Goal: Task Accomplishment & Management: Complete application form

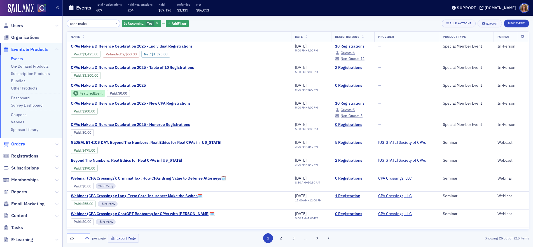
click at [23, 144] on span "Orders" at bounding box center [18, 144] width 14 height 6
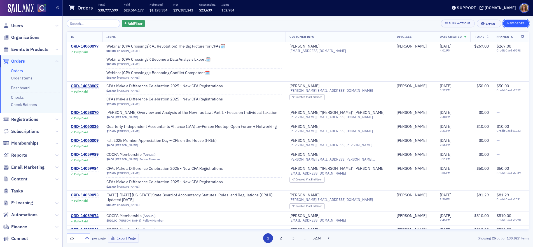
click at [516, 24] on button "New Order" at bounding box center [516, 24] width 26 height 8
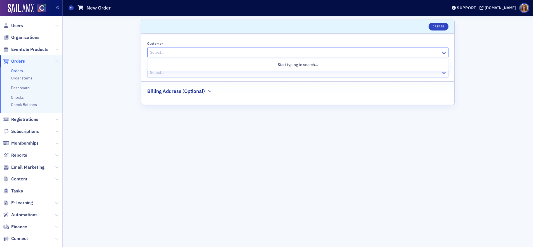
click at [374, 54] on div at bounding box center [294, 52] width 291 height 7
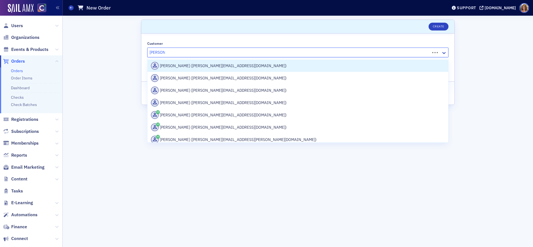
type input "[PERSON_NAME]"
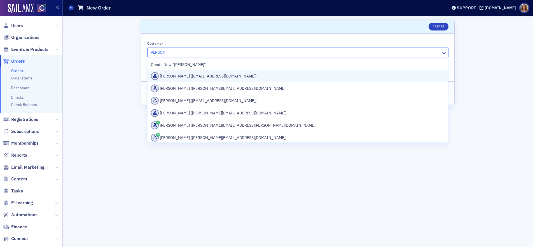
click at [238, 76] on div "[PERSON_NAME] ([EMAIL_ADDRESS][DOMAIN_NAME])" at bounding box center [298, 76] width 294 height 8
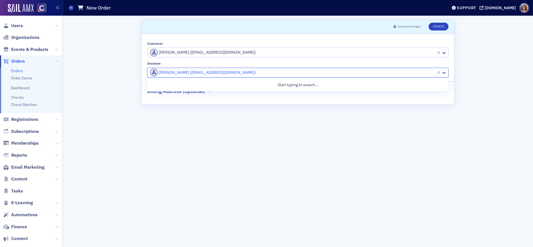
click at [332, 73] on div at bounding box center [292, 72] width 286 height 7
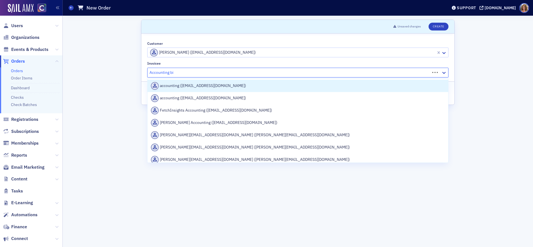
type input "Accounting biz"
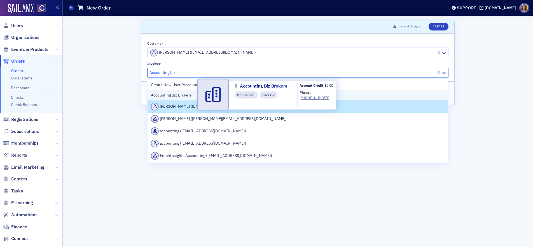
click at [196, 96] on span "Accounting Biz Brokers" at bounding box center [176, 95] width 51 height 6
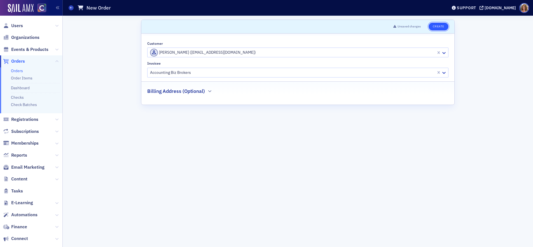
click at [440, 27] on button "Create" at bounding box center [438, 27] width 20 height 8
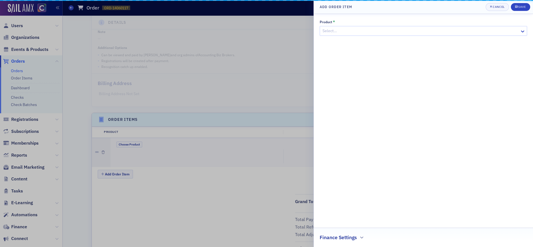
scroll to position [138, 0]
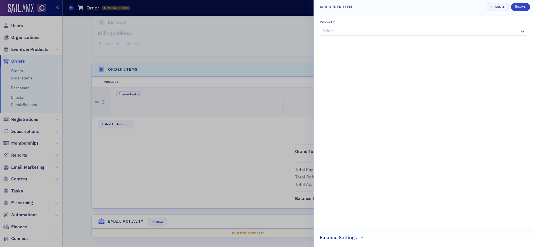
click at [392, 30] on div at bounding box center [420, 30] width 197 height 7
type input "advert"
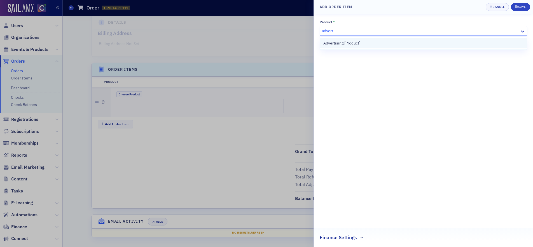
click at [369, 44] on div "Advertising [Product]" at bounding box center [423, 43] width 200 height 6
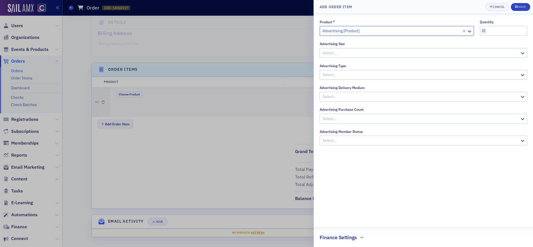
click at [421, 53] on div at bounding box center [420, 53] width 197 height 7
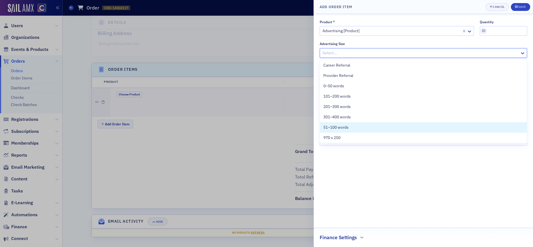
click at [340, 127] on span "51–100 words" at bounding box center [335, 128] width 25 height 6
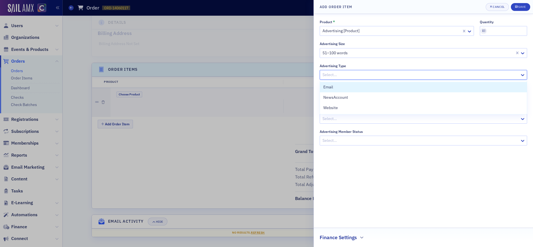
click at [380, 74] on div at bounding box center [420, 74] width 197 height 7
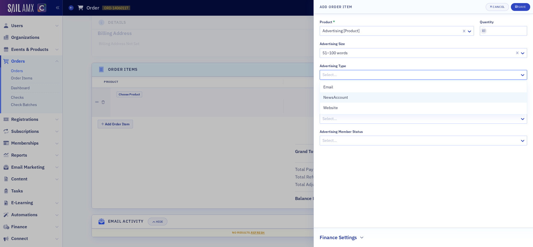
click at [339, 97] on span "NewsAccount" at bounding box center [335, 98] width 25 height 6
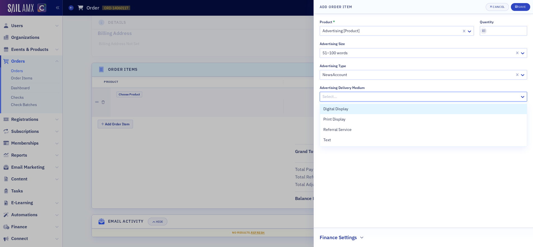
click at [357, 97] on div at bounding box center [420, 96] width 197 height 7
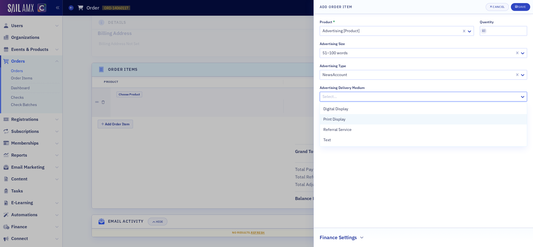
click at [340, 119] on span "Print Display" at bounding box center [334, 119] width 22 height 6
click at [340, 119] on div at bounding box center [420, 118] width 197 height 7
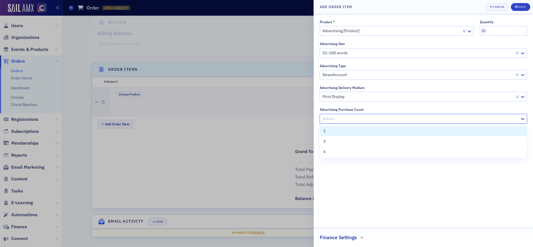
click at [338, 130] on div "1" at bounding box center [423, 131] width 200 height 6
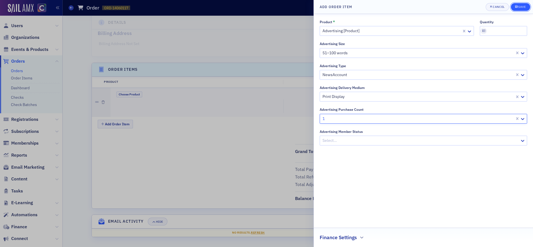
click at [520, 6] on div "Save" at bounding box center [522, 6] width 8 height 3
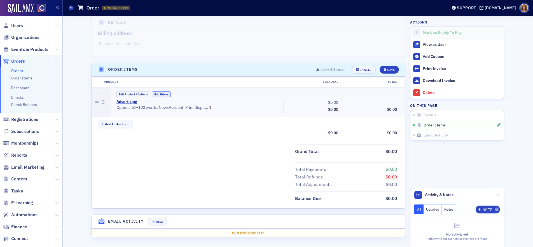
click at [163, 95] on button "Edit Prices" at bounding box center [161, 95] width 19 height 6
drag, startPoint x: 339, startPoint y: 103, endPoint x: 323, endPoint y: 102, distance: 15.7
click at [324, 102] on input "0.00" at bounding box center [326, 103] width 27 height 8
type input "120.00"
click at [390, 70] on div "Save" at bounding box center [391, 69] width 8 height 3
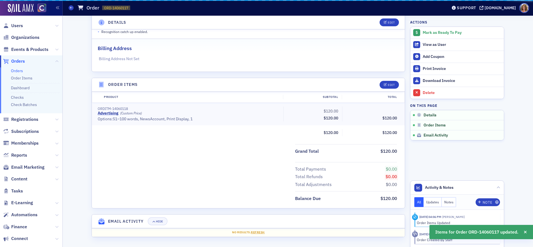
scroll to position [123, 0]
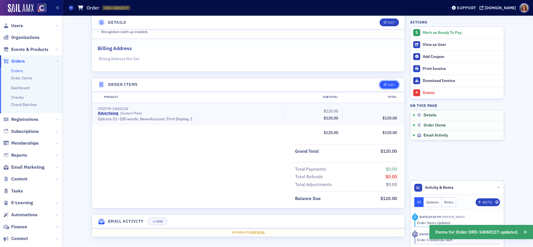
click at [388, 85] on div "Edit" at bounding box center [391, 84] width 7 height 3
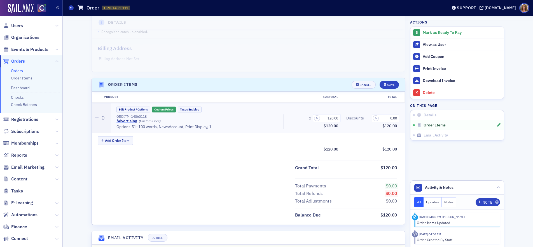
click at [130, 121] on link "Advertising" at bounding box center [126, 121] width 21 height 5
drag, startPoint x: 209, startPoint y: 127, endPoint x: 186, endPoint y: 127, distance: 22.7
click at [186, 127] on div "• Options: 51–100 words, NewsAccount, Print Display, 1" at bounding box center [197, 127] width 163 height 5
click at [103, 119] on icon "button" at bounding box center [103, 117] width 3 height 3
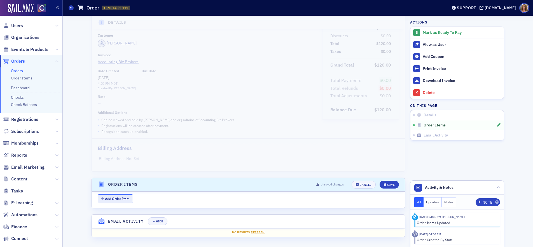
click at [123, 200] on button "Add Order Item" at bounding box center [115, 199] width 35 height 9
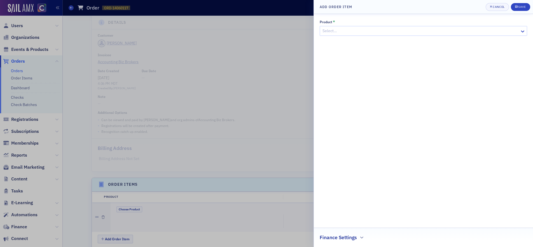
click at [402, 31] on div at bounding box center [420, 30] width 197 height 7
type input "ad"
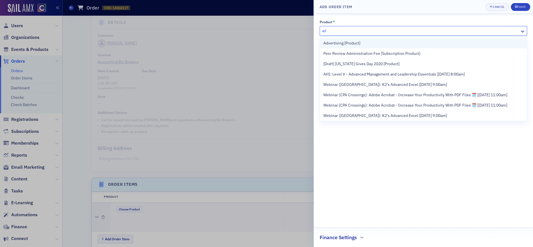
click at [344, 43] on span "Advertising [Product]" at bounding box center [341, 43] width 37 height 6
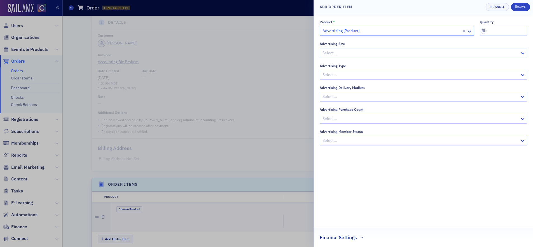
click at [357, 54] on div at bounding box center [420, 53] width 197 height 7
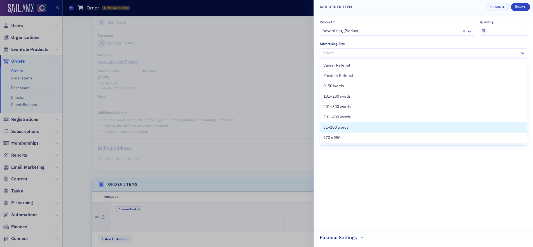
click at [343, 127] on span "51–100 words" at bounding box center [335, 128] width 25 height 6
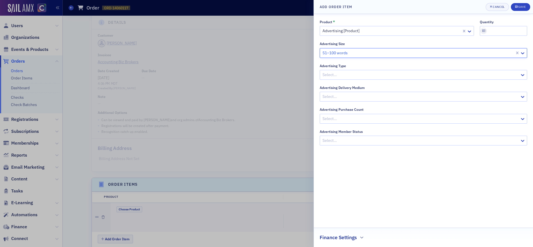
click at [371, 74] on div at bounding box center [420, 74] width 197 height 7
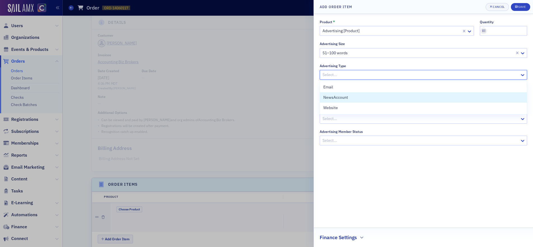
click at [344, 97] on span "NewsAccount" at bounding box center [335, 98] width 25 height 6
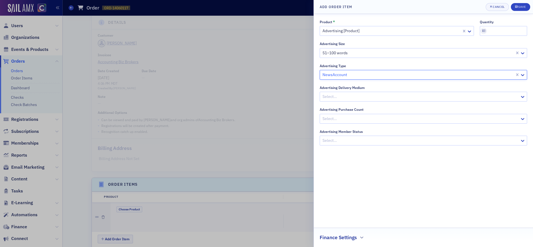
click at [350, 95] on div at bounding box center [420, 96] width 197 height 7
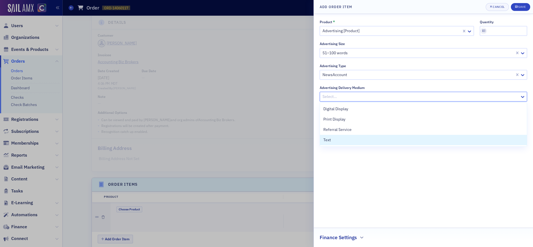
click at [335, 142] on div "Text" at bounding box center [423, 140] width 200 height 6
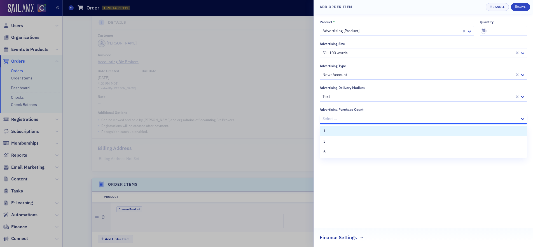
drag, startPoint x: 357, startPoint y: 117, endPoint x: 350, endPoint y: 119, distance: 6.7
click at [357, 117] on div at bounding box center [420, 118] width 197 height 7
drag, startPoint x: 333, startPoint y: 132, endPoint x: 340, endPoint y: 129, distance: 7.6
click at [334, 132] on div "1" at bounding box center [423, 131] width 200 height 6
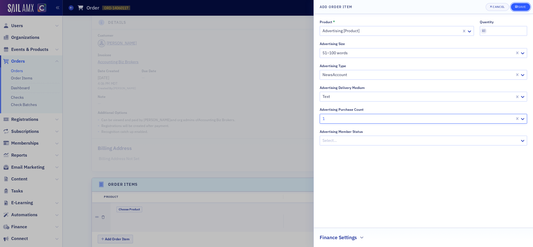
drag, startPoint x: 522, startPoint y: 8, endPoint x: 517, endPoint y: 9, distance: 4.7
click at [521, 8] on div "Save" at bounding box center [522, 6] width 8 height 3
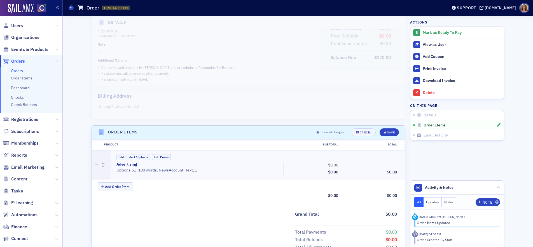
scroll to position [76, 0]
drag, startPoint x: 165, startPoint y: 156, endPoint x: 220, endPoint y: 163, distance: 55.8
click at [165, 156] on button "Edit Prices" at bounding box center [161, 157] width 19 height 6
drag, startPoint x: 339, startPoint y: 165, endPoint x: 327, endPoint y: 165, distance: 12.0
click at [327, 165] on input "0.00" at bounding box center [326, 165] width 27 height 8
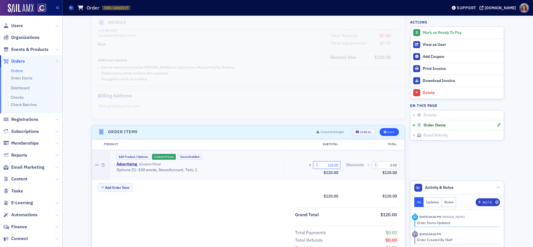
type input "120.00"
click at [391, 132] on div "Save" at bounding box center [391, 132] width 8 height 3
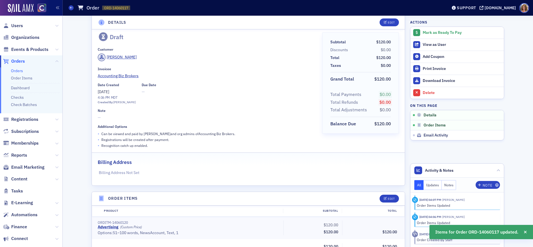
scroll to position [0, 0]
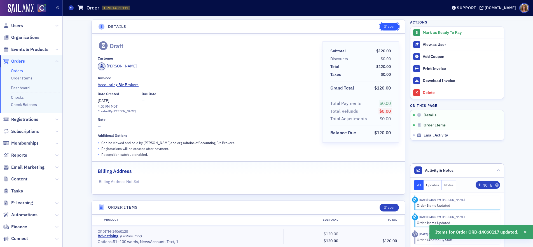
click at [393, 27] on div "Edit" at bounding box center [391, 26] width 7 height 3
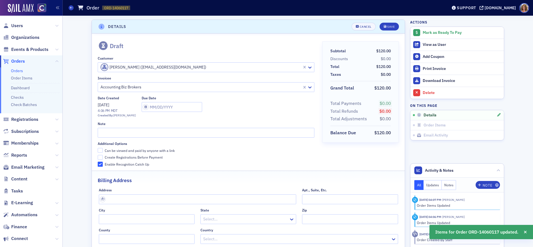
scroll to position [1, 0]
drag, startPoint x: 100, startPoint y: 150, endPoint x: 104, endPoint y: 145, distance: 6.1
click at [100, 149] on input "Can be viewed and paid by anyone with a link" at bounding box center [100, 149] width 5 height 5
checkbox input "true"
drag, startPoint x: 112, startPoint y: 133, endPoint x: 118, endPoint y: 133, distance: 5.9
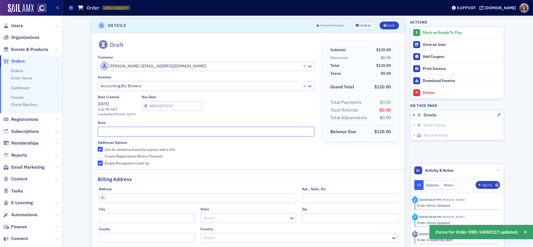
click at [113, 133] on input "text" at bounding box center [206, 132] width 216 height 10
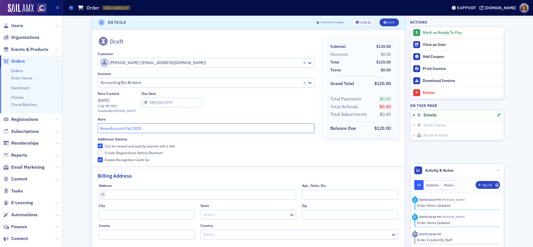
scroll to position [3, 0]
type input "NewsAccount Fall 2025"
click at [390, 23] on div "Save" at bounding box center [391, 23] width 8 height 3
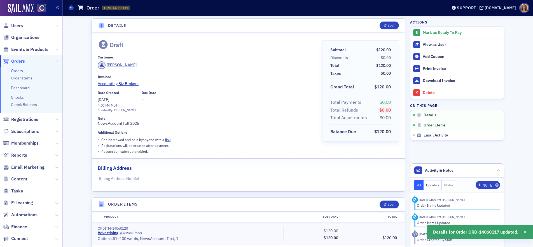
scroll to position [0, 0]
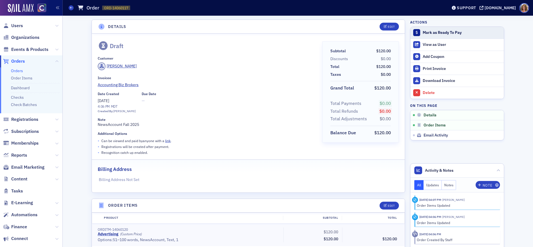
click at [439, 32] on div "Mark as Ready To Pay" at bounding box center [462, 32] width 78 height 5
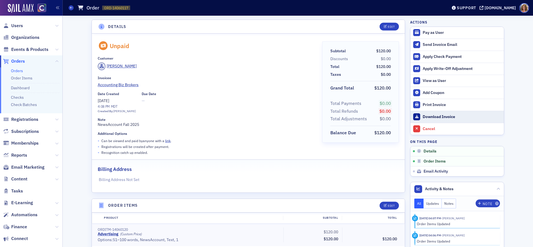
click at [432, 116] on div "Download Invoice" at bounding box center [462, 116] width 78 height 5
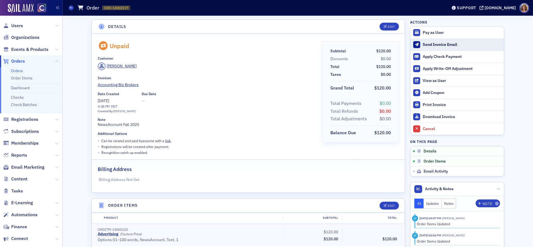
click at [440, 44] on div "Send Invoice Email" at bounding box center [462, 44] width 78 height 5
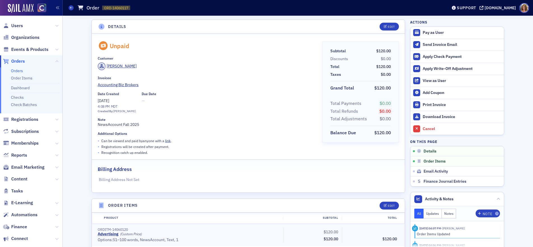
click at [24, 61] on span "Orders" at bounding box center [18, 61] width 14 height 6
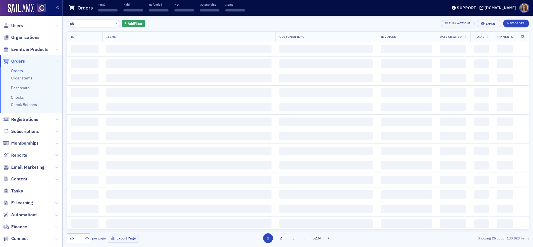
type input "p"
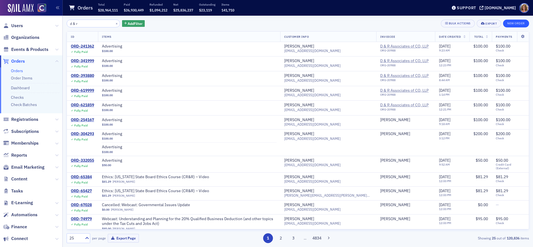
type input "d & r"
click at [516, 23] on button "New Order" at bounding box center [516, 24] width 26 height 8
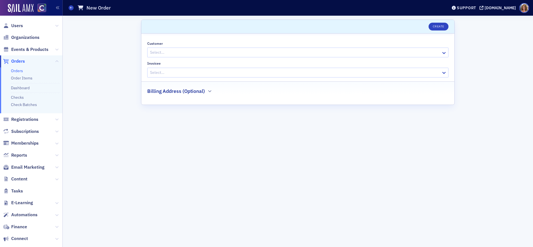
drag, startPoint x: 279, startPoint y: 53, endPoint x: 287, endPoint y: 54, distance: 7.9
click at [279, 53] on div at bounding box center [294, 52] width 291 height 7
type input "[PERSON_NAME]"
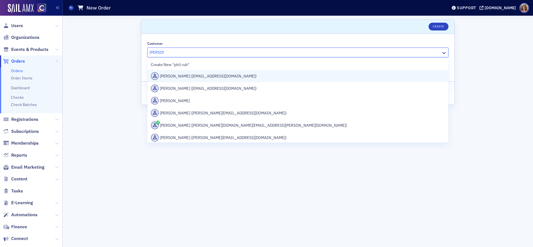
click at [231, 76] on div "[PERSON_NAME] ([EMAIL_ADDRESS][DOMAIN_NAME])" at bounding box center [298, 76] width 294 height 8
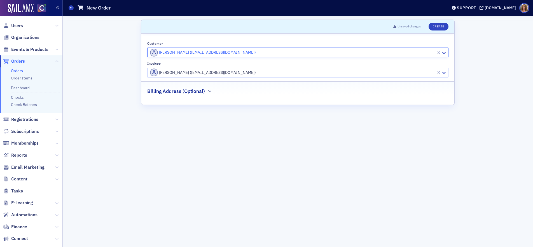
click at [255, 74] on div at bounding box center [292, 72] width 286 height 7
type input "d"
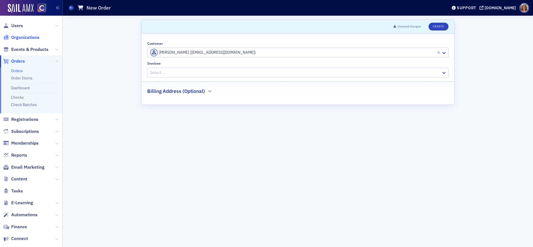
click at [31, 38] on span "Organizations" at bounding box center [25, 37] width 28 height 6
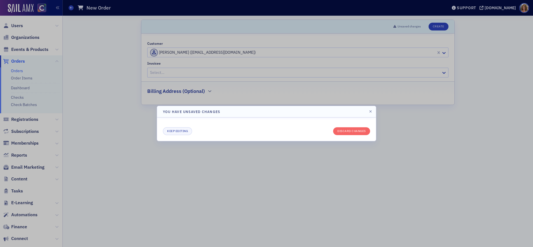
click at [30, 36] on div at bounding box center [266, 123] width 533 height 247
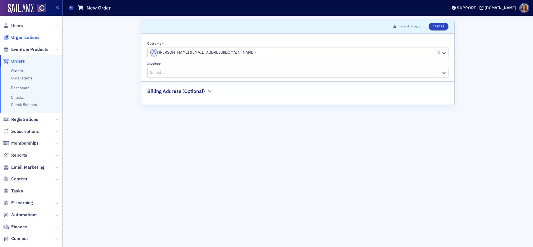
click at [29, 37] on span "Organizations" at bounding box center [25, 37] width 28 height 6
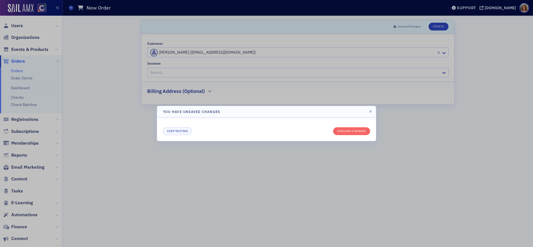
click at [29, 37] on div at bounding box center [266, 123] width 533 height 247
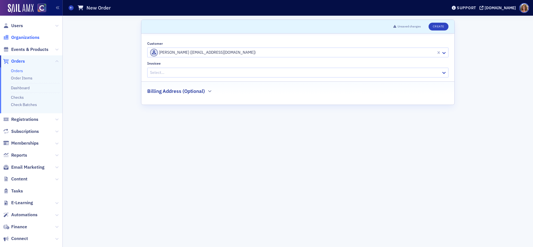
click at [27, 36] on span "Organizations" at bounding box center [25, 37] width 28 height 6
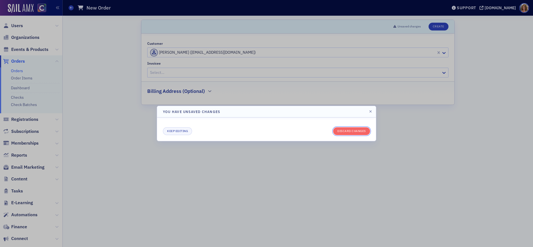
drag, startPoint x: 349, startPoint y: 131, endPoint x: 342, endPoint y: 130, distance: 6.8
click at [349, 131] on button "Discard changes" at bounding box center [351, 131] width 37 height 8
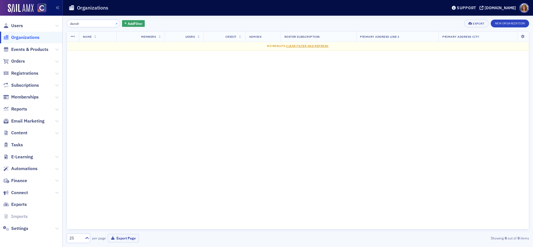
type input "dandr"
click at [114, 24] on button "×" at bounding box center [116, 23] width 5 height 5
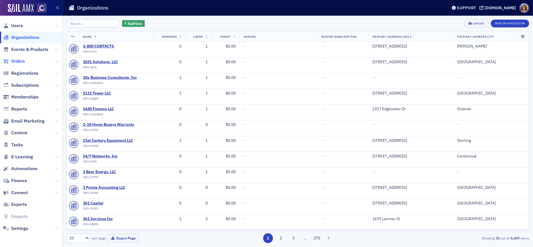
click at [20, 60] on span "Orders" at bounding box center [18, 61] width 14 height 6
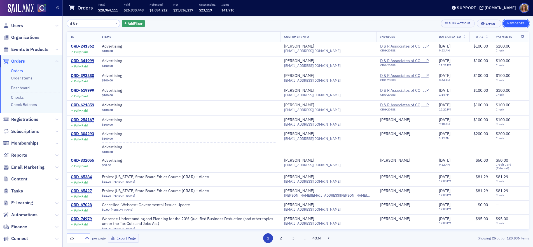
click at [515, 24] on button "New Order" at bounding box center [516, 24] width 26 height 8
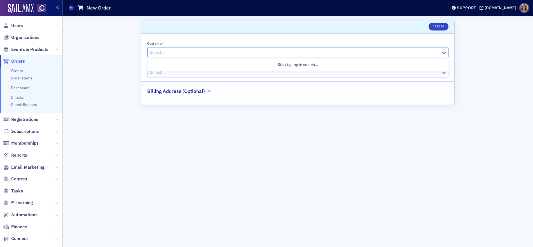
click at [287, 51] on div at bounding box center [294, 52] width 291 height 7
type input "[PERSON_NAME]"
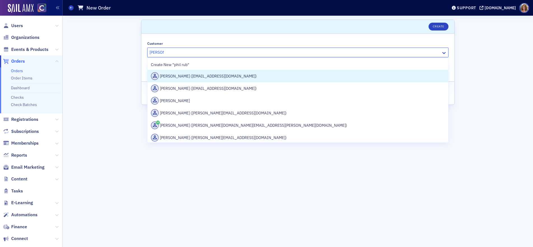
click at [212, 77] on div "[PERSON_NAME] ([EMAIL_ADDRESS][DOMAIN_NAME])" at bounding box center [298, 76] width 294 height 8
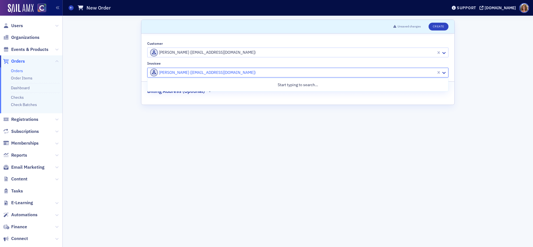
click at [212, 72] on div at bounding box center [292, 72] width 286 height 7
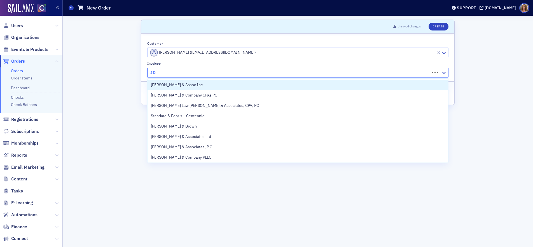
type input "D & R"
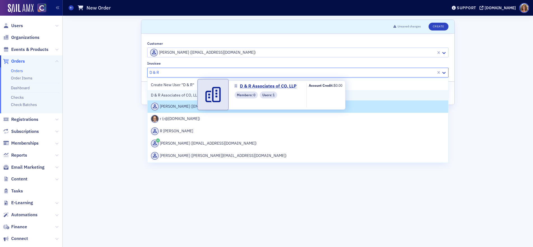
click at [188, 95] on span "D & R Associates of CO, LLP" at bounding box center [176, 95] width 51 height 6
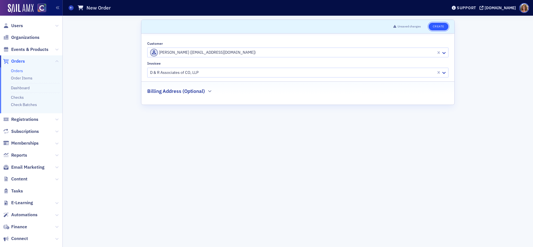
click at [442, 27] on button "Create" at bounding box center [438, 27] width 20 height 8
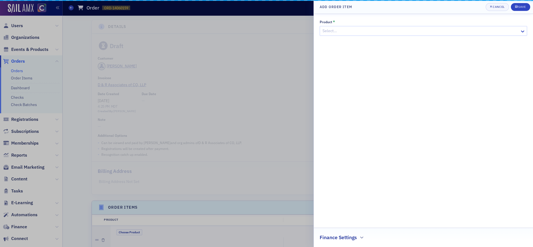
scroll to position [138, 0]
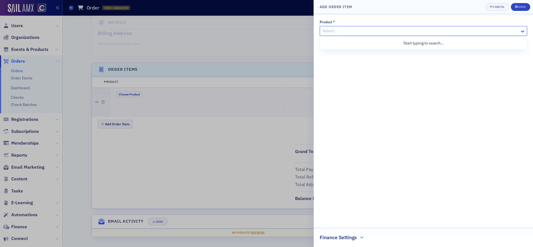
click at [388, 31] on div at bounding box center [420, 30] width 197 height 7
type input "adv"
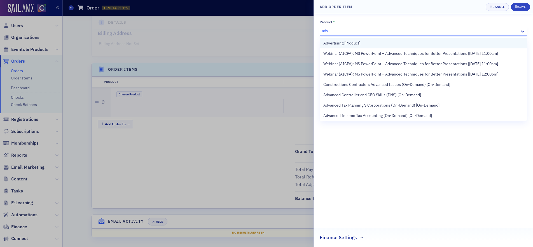
click at [346, 43] on span "Advertising [Product]" at bounding box center [341, 43] width 37 height 6
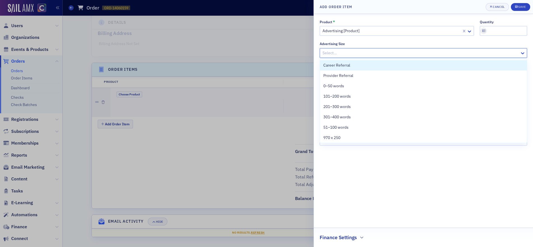
click at [351, 53] on div at bounding box center [420, 53] width 197 height 7
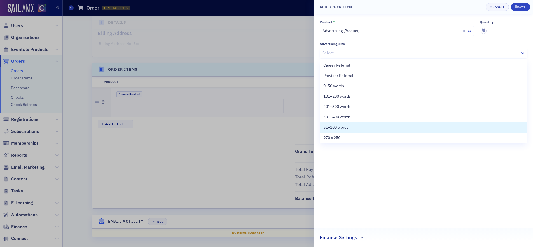
click at [342, 128] on span "51–100 words" at bounding box center [335, 128] width 25 height 6
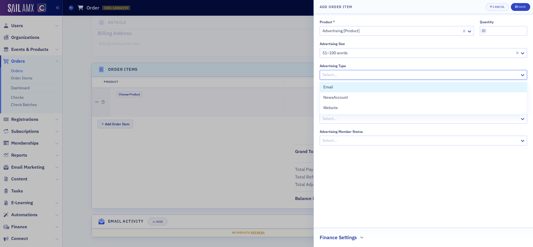
click at [364, 74] on div at bounding box center [420, 74] width 197 height 7
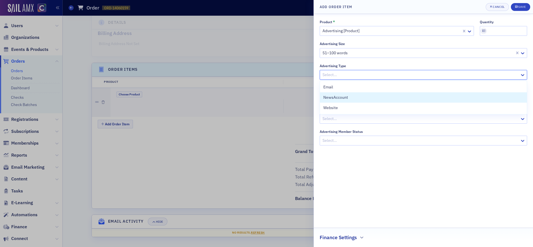
drag, startPoint x: 350, startPoint y: 98, endPoint x: 350, endPoint y: 93, distance: 4.5
click at [350, 97] on div "NewsAccount" at bounding box center [423, 98] width 200 height 6
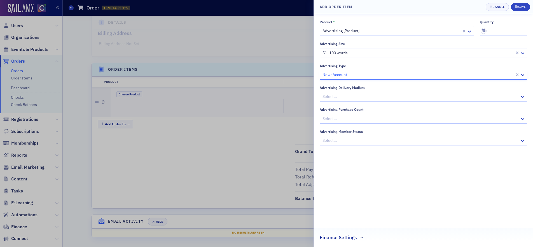
click at [355, 95] on div at bounding box center [420, 96] width 197 height 7
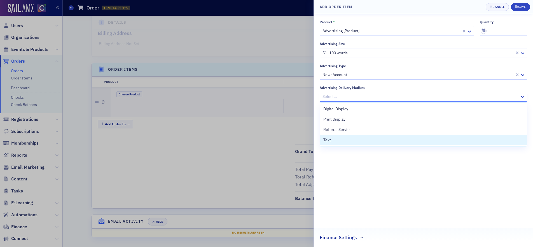
click at [338, 141] on div "Text" at bounding box center [423, 140] width 200 height 6
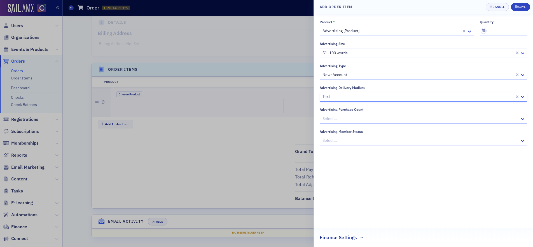
click at [358, 117] on div at bounding box center [420, 118] width 197 height 7
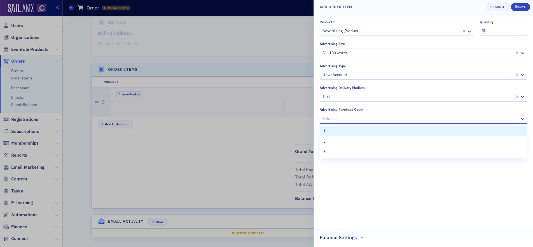
drag, startPoint x: 338, startPoint y: 132, endPoint x: 368, endPoint y: 121, distance: 31.3
click at [341, 131] on div "1" at bounding box center [423, 131] width 200 height 6
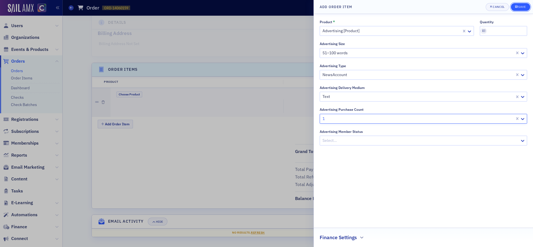
click at [520, 6] on div "Save" at bounding box center [522, 6] width 8 height 3
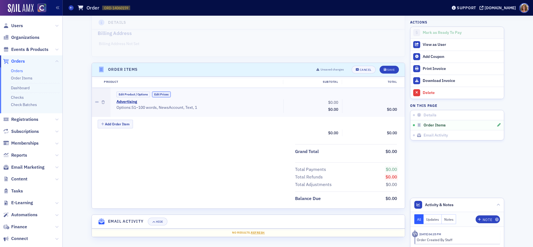
click at [165, 93] on button "Edit Prices" at bounding box center [161, 95] width 19 height 6
drag, startPoint x: 339, startPoint y: 102, endPoint x: 325, endPoint y: 101, distance: 14.0
click at [325, 101] on input "0.00" at bounding box center [326, 103] width 27 height 8
type input "120.00"
click at [390, 70] on div "Save" at bounding box center [391, 69] width 8 height 3
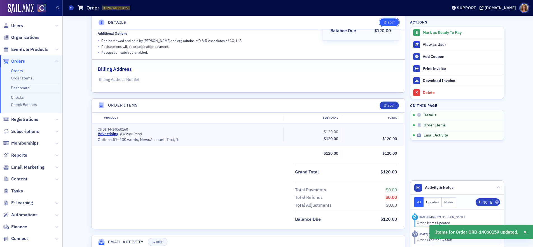
click at [392, 22] on div "Edit" at bounding box center [391, 22] width 7 height 3
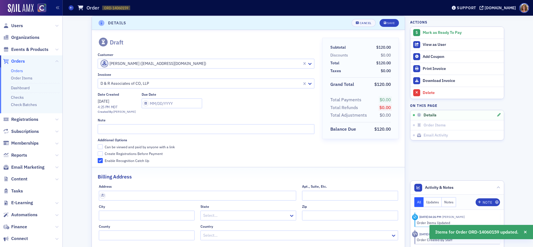
scroll to position [1, 0]
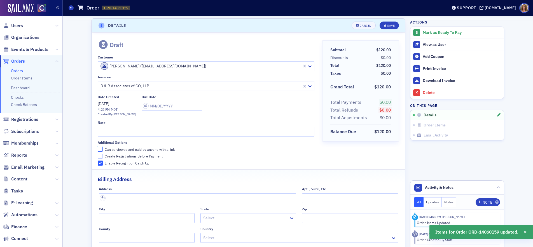
click at [101, 149] on input "Can be viewed and paid by anyone with a link" at bounding box center [100, 149] width 5 height 5
checkbox input "true"
drag, startPoint x: 114, startPoint y: 132, endPoint x: 124, endPoint y: 133, distance: 9.3
click at [114, 132] on input "text" at bounding box center [206, 132] width 216 height 10
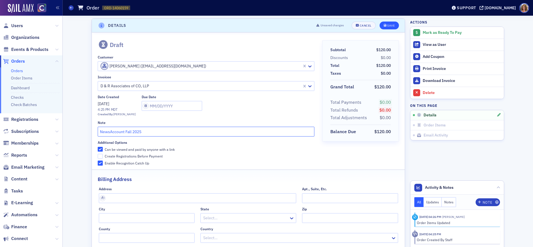
type input "NewsAccount Fall 2025"
click at [393, 24] on div "Save" at bounding box center [391, 25] width 8 height 3
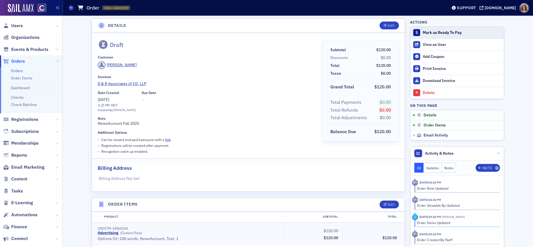
click at [440, 33] on div "Mark as Ready To Pay" at bounding box center [462, 32] width 78 height 5
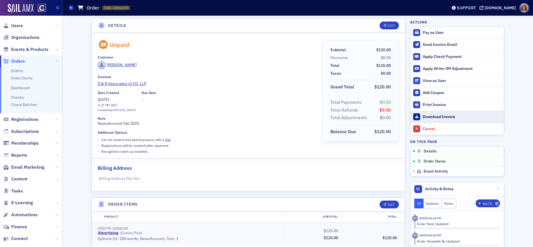
click at [433, 116] on div "Download Invoice" at bounding box center [462, 116] width 78 height 5
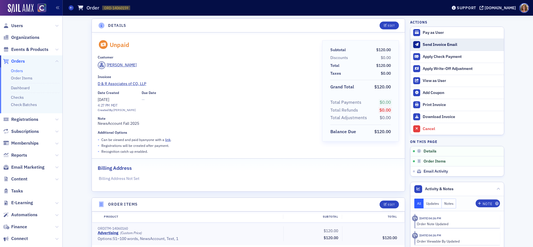
click at [433, 43] on div "Send Invoice Email" at bounding box center [462, 44] width 78 height 5
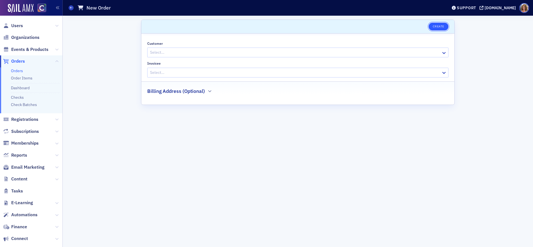
drag, startPoint x: 438, startPoint y: 27, endPoint x: 432, endPoint y: 27, distance: 5.9
click at [438, 27] on button "Create" at bounding box center [438, 27] width 20 height 8
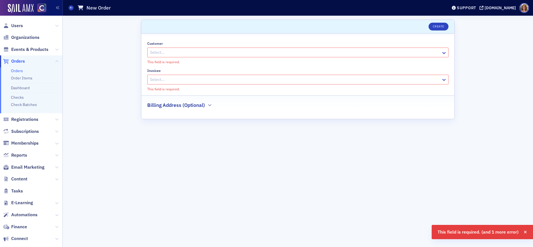
click at [183, 52] on div at bounding box center [294, 52] width 291 height 7
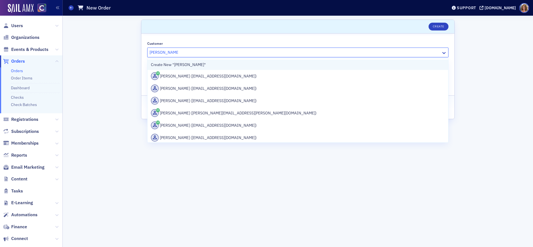
click at [217, 64] on div "Create New "[PERSON_NAME]"" at bounding box center [298, 65] width 294 height 6
type input "[PERSON_NAME]"
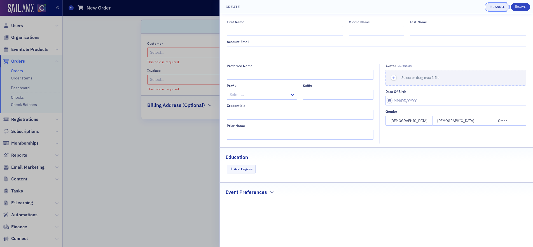
click at [500, 8] on div "Cancel" at bounding box center [499, 6] width 12 height 3
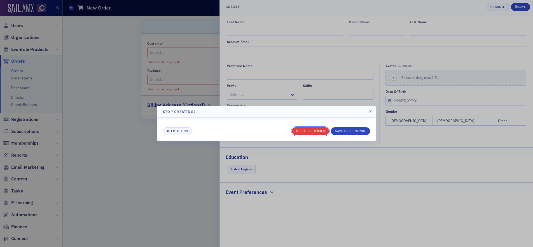
click at [310, 131] on button "Discard changes" at bounding box center [310, 131] width 37 height 8
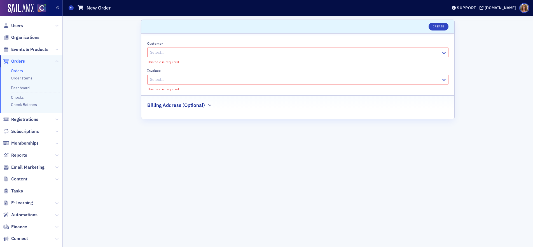
click at [22, 62] on span "Orders" at bounding box center [18, 61] width 14 height 6
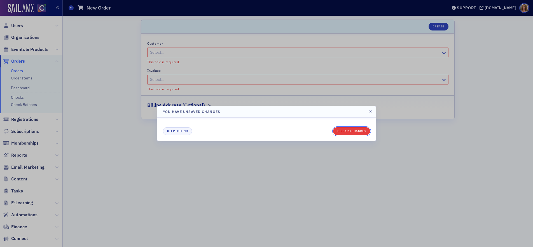
click at [343, 132] on button "Discard changes" at bounding box center [351, 131] width 37 height 8
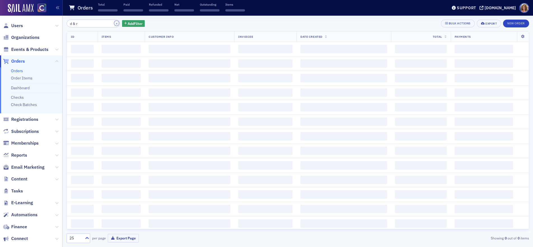
click at [114, 24] on button "×" at bounding box center [116, 23] width 5 height 5
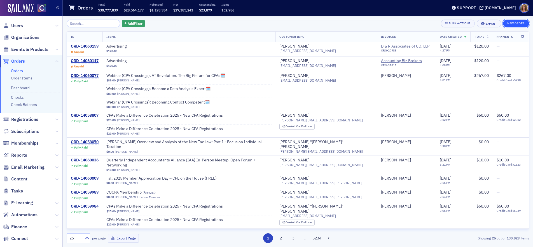
click at [515, 24] on button "New Order" at bounding box center [516, 24] width 26 height 8
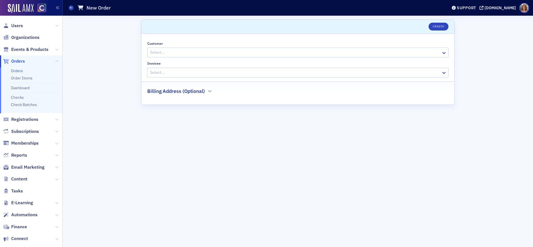
click at [193, 51] on div at bounding box center [294, 52] width 291 height 7
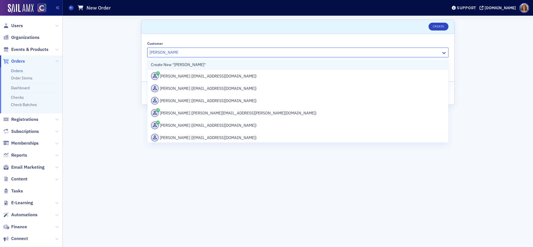
click at [195, 66] on div "Create New "[PERSON_NAME]"" at bounding box center [298, 65] width 294 height 6
type input "[PERSON_NAME]"
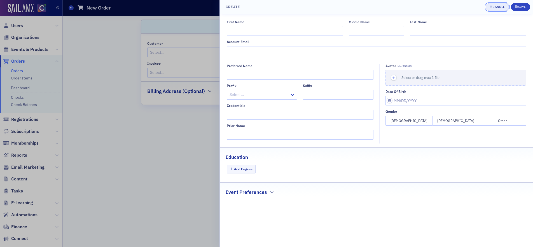
click at [496, 6] on div "Cancel" at bounding box center [499, 6] width 12 height 3
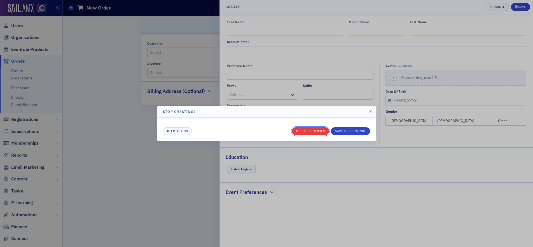
click at [311, 130] on button "Discard changes" at bounding box center [310, 131] width 37 height 8
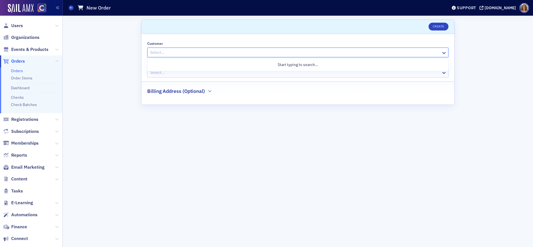
click at [242, 53] on div at bounding box center [294, 52] width 291 height 7
type input "[PERSON_NAME] tr"
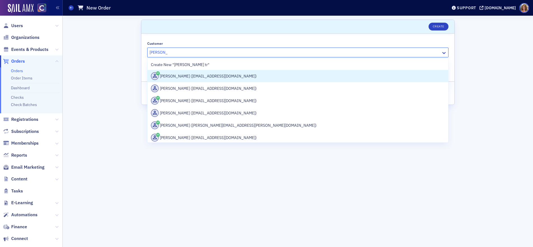
click at [226, 76] on div "[PERSON_NAME] ([EMAIL_ADDRESS][DOMAIN_NAME])" at bounding box center [298, 76] width 294 height 8
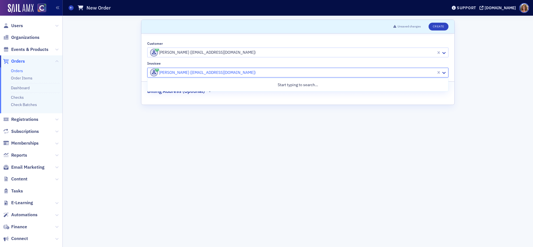
click at [266, 72] on div at bounding box center [292, 72] width 286 height 7
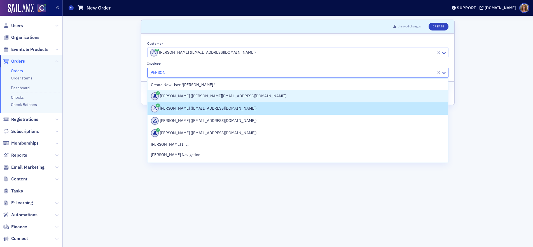
type input "[PERSON_NAME] &"
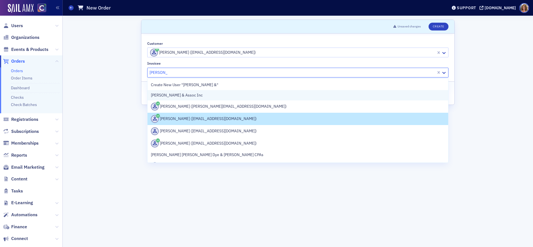
click at [231, 96] on div "[PERSON_NAME] & Assoc Inc" at bounding box center [298, 95] width 294 height 6
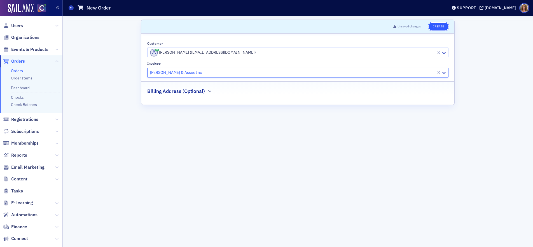
click at [441, 26] on button "Create" at bounding box center [438, 27] width 20 height 8
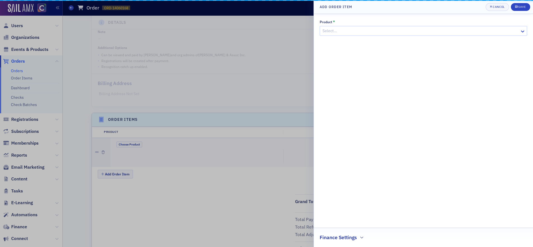
scroll to position [138, 0]
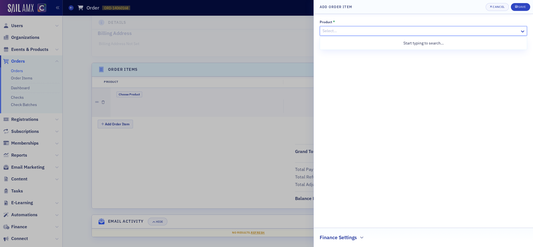
click at [436, 31] on div at bounding box center [420, 30] width 197 height 7
type input "ad"
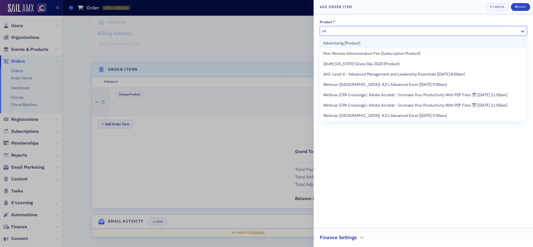
click at [355, 43] on span "Advertising [Product]" at bounding box center [341, 43] width 37 height 6
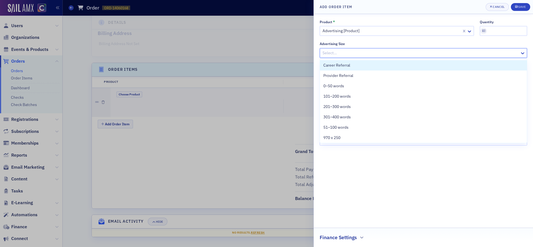
click at [377, 53] on div at bounding box center [420, 53] width 197 height 7
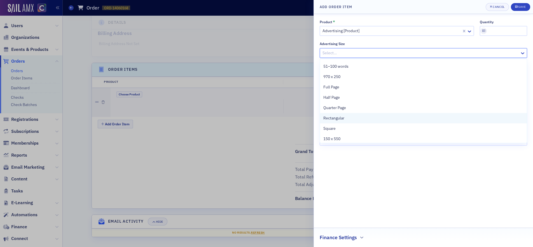
scroll to position [62, 0]
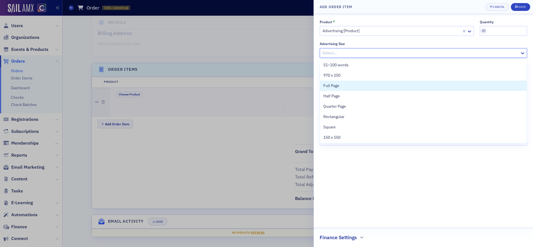
click at [360, 85] on div "Full Page" at bounding box center [423, 86] width 200 height 6
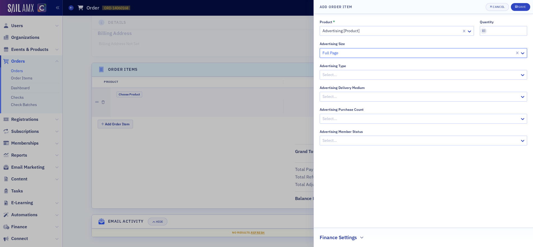
click at [367, 74] on div at bounding box center [420, 74] width 197 height 7
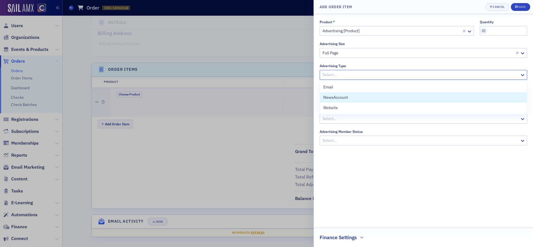
click at [360, 98] on div "NewsAccount" at bounding box center [423, 98] width 200 height 6
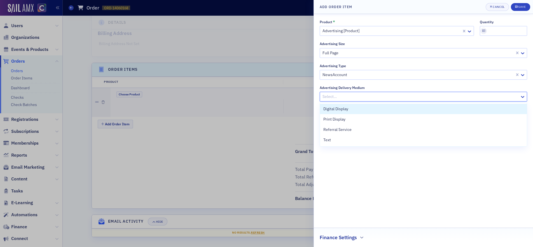
click at [364, 96] on div at bounding box center [420, 96] width 197 height 7
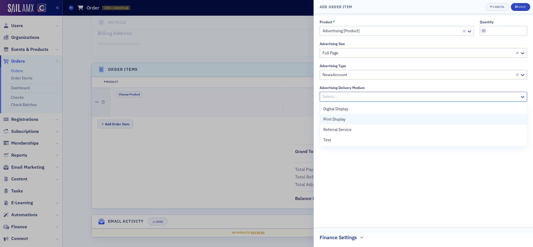
click at [360, 120] on div "Print Display" at bounding box center [423, 119] width 200 height 6
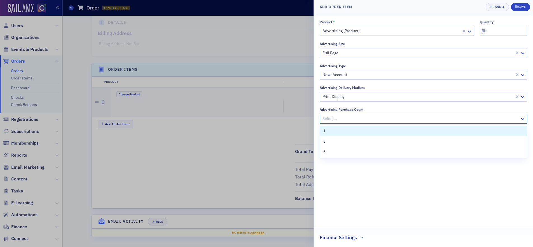
click at [361, 118] on div at bounding box center [420, 118] width 197 height 7
drag, startPoint x: 343, startPoint y: 131, endPoint x: 352, endPoint y: 127, distance: 9.4
click at [344, 131] on div "1" at bounding box center [423, 131] width 200 height 6
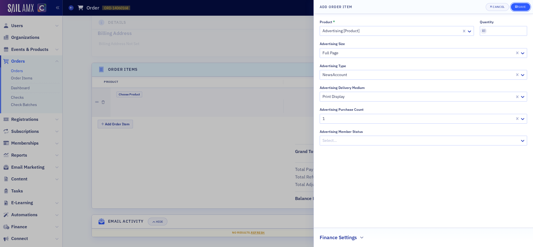
drag, startPoint x: 526, startPoint y: 7, endPoint x: 521, endPoint y: 10, distance: 6.2
click at [525, 7] on div "Save" at bounding box center [522, 6] width 8 height 3
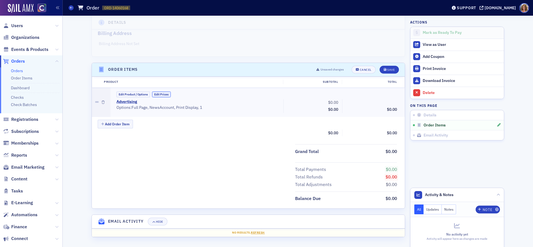
click at [166, 94] on button "Edit Prices" at bounding box center [161, 95] width 19 height 6
drag, startPoint x: 329, startPoint y: 102, endPoint x: 344, endPoint y: 102, distance: 15.4
click at [345, 102] on div "Advertising (Custom Price) • Options: Full Page, NewsAccount, Print Display, 1 …" at bounding box center [257, 106] width 288 height 15
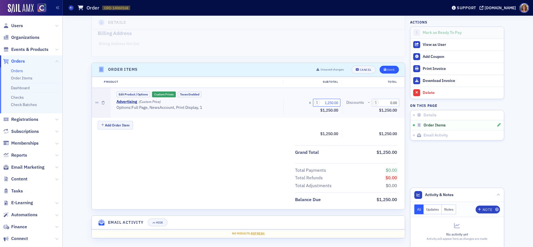
type input "1,250.00"
click at [394, 70] on div "Save" at bounding box center [391, 69] width 8 height 3
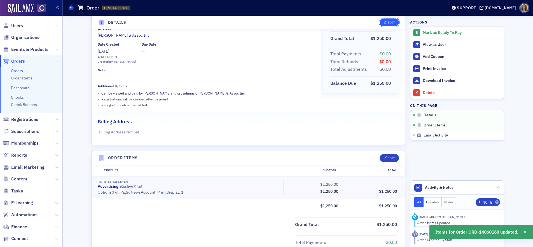
click at [392, 24] on div "Edit" at bounding box center [391, 22] width 7 height 3
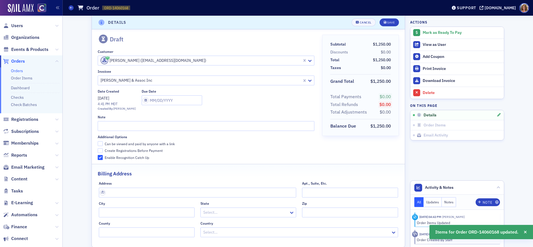
scroll to position [1, 0]
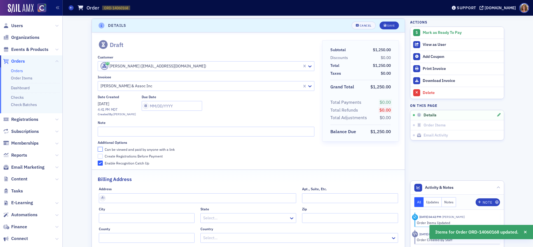
drag, startPoint x: 100, startPoint y: 149, endPoint x: 106, endPoint y: 142, distance: 8.7
click at [101, 149] on input "Can be viewed and paid by anyone with a link" at bounding box center [100, 149] width 5 height 5
checkbox input "true"
click at [111, 131] on input "text" at bounding box center [206, 132] width 216 height 10
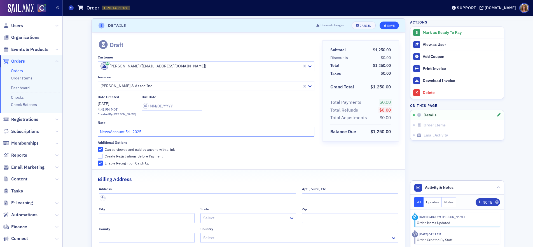
type input "NewsAccount Fall 2025"
click at [391, 27] on button "Save" at bounding box center [389, 26] width 19 height 8
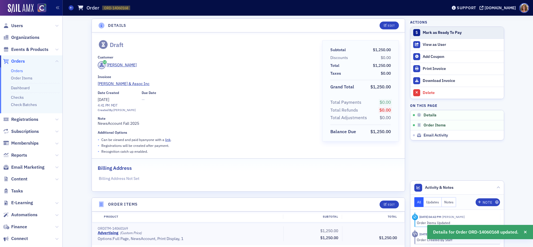
click at [447, 33] on div "Mark as Ready To Pay" at bounding box center [462, 32] width 78 height 5
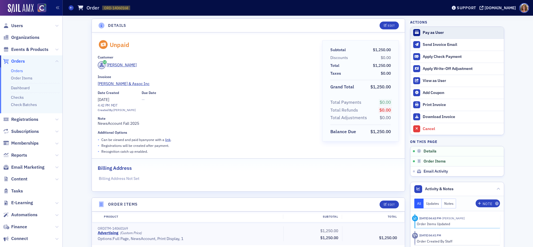
scroll to position [1, 0]
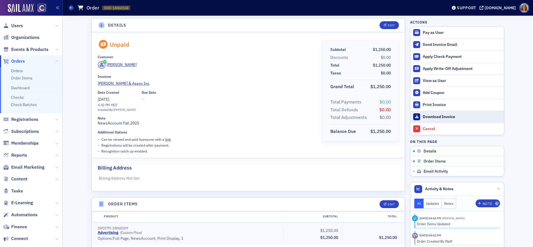
click at [430, 116] on div "Download Invoice" at bounding box center [462, 116] width 78 height 5
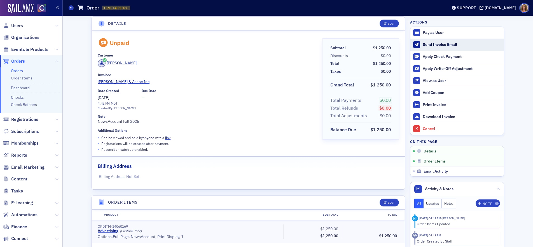
click at [436, 44] on div "Send Invoice Email" at bounding box center [462, 44] width 78 height 5
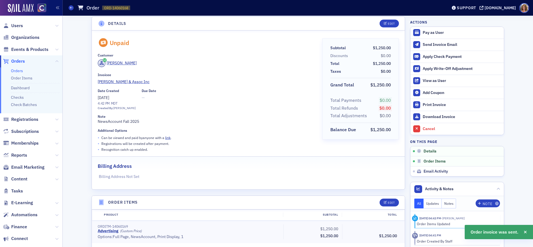
click at [20, 60] on span "Orders" at bounding box center [18, 61] width 14 height 6
